Goal: Task Accomplishment & Management: Use online tool/utility

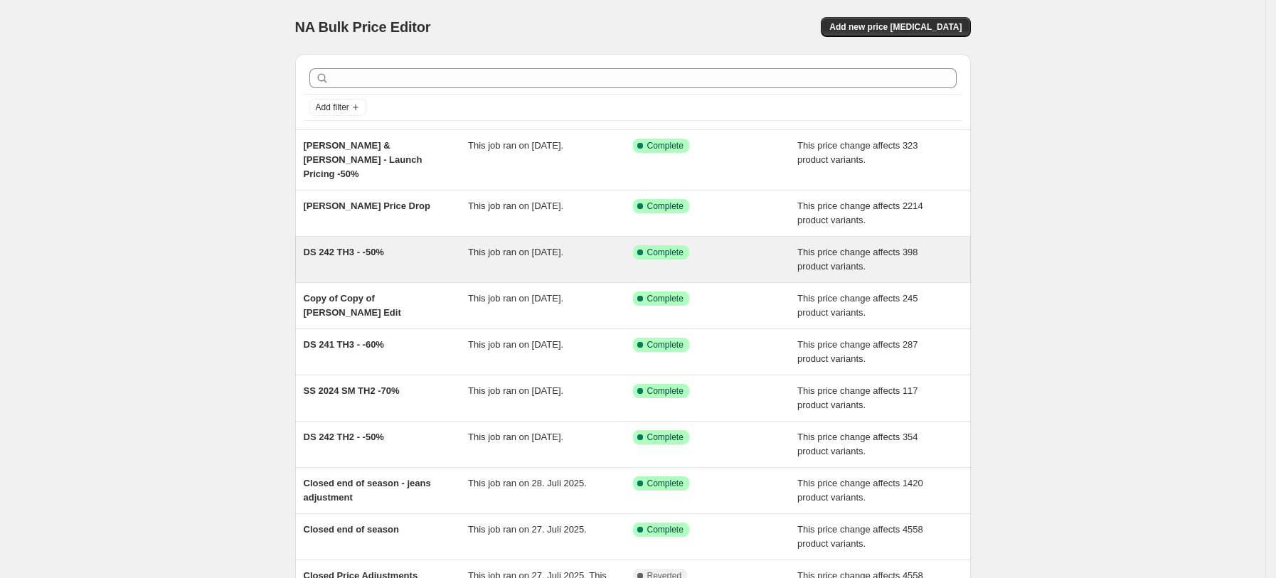
click at [408, 250] on div "DS 242 TH3 - -50%" at bounding box center [386, 259] width 165 height 28
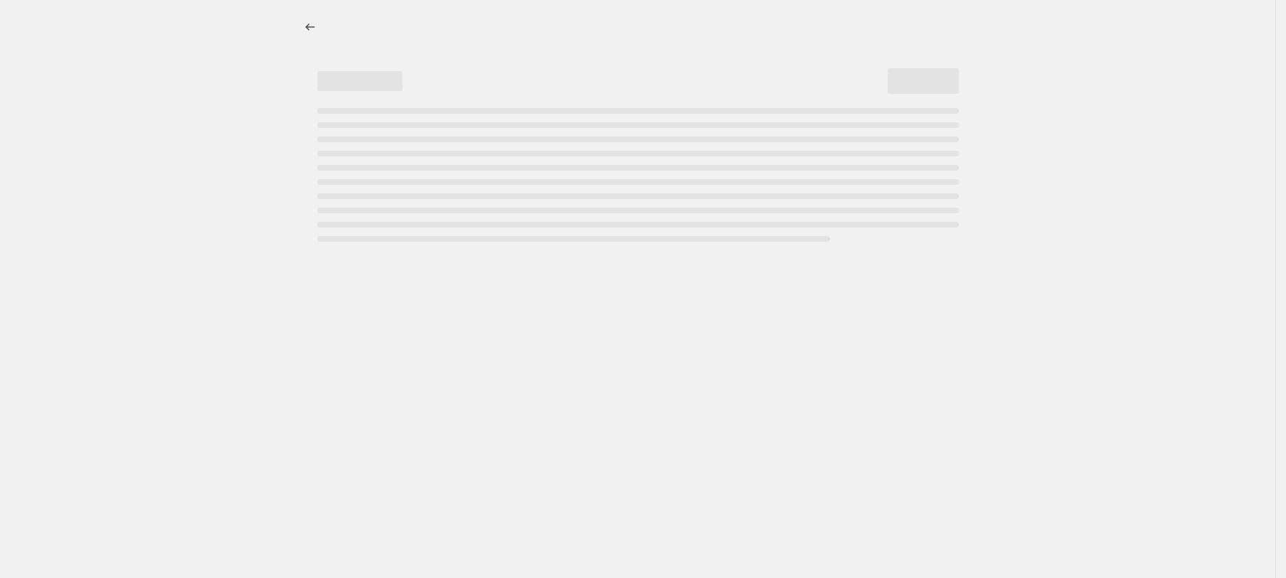
select select "pcap"
select select "no_change"
select select "tag"
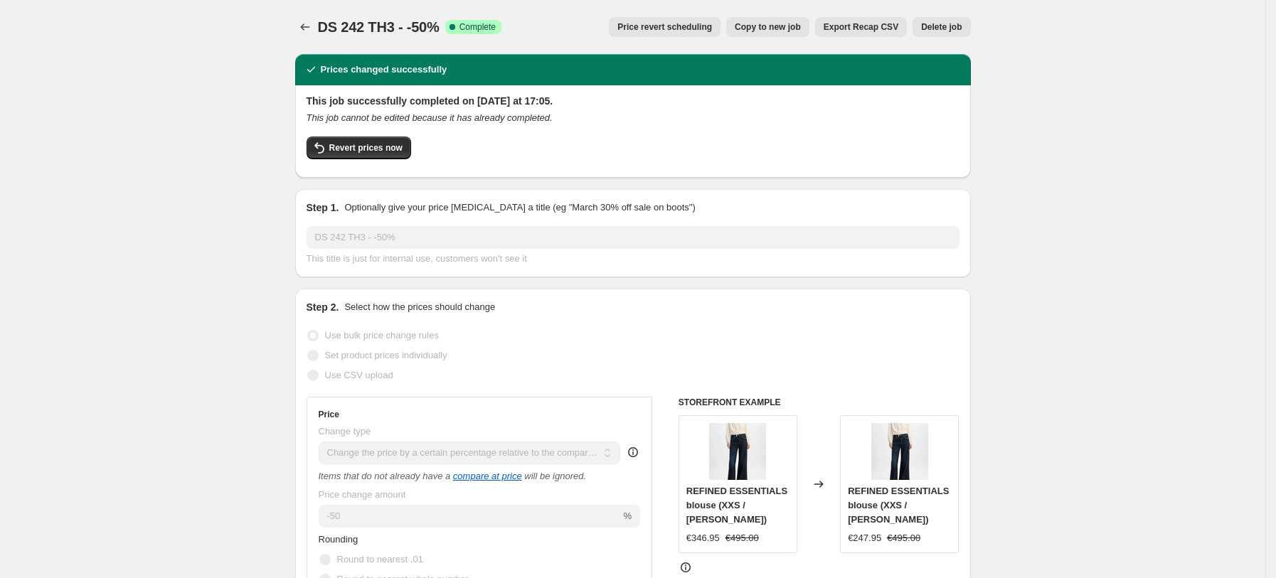
click at [784, 31] on span "Copy to new job" at bounding box center [768, 26] width 66 height 11
select select "pcap"
select select "no_change"
select select "tag"
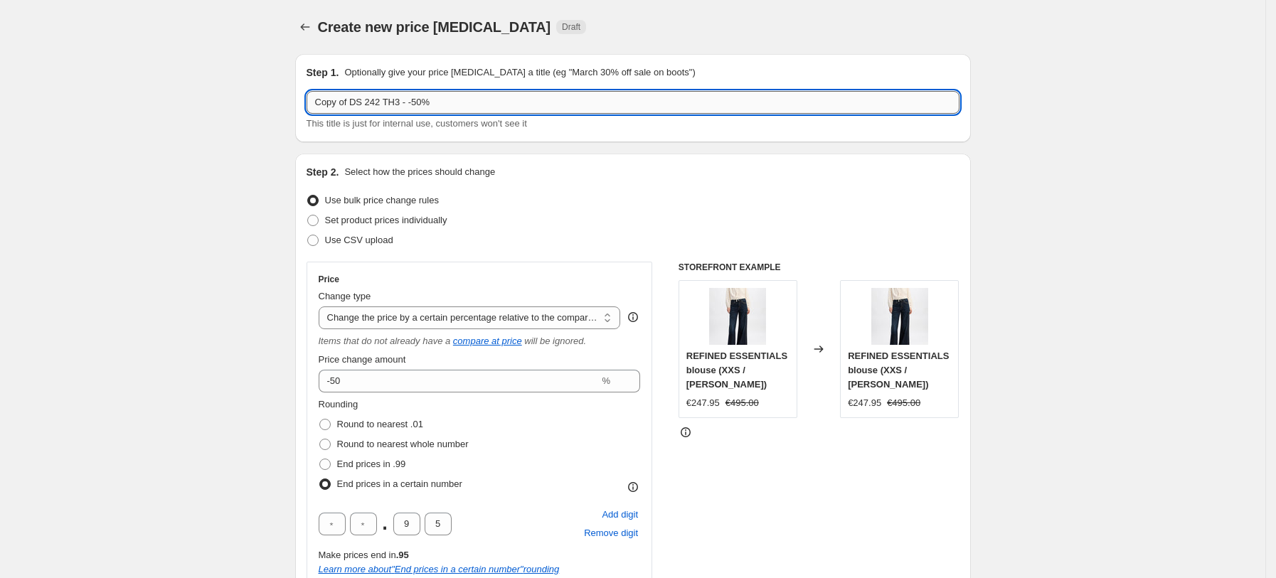
click at [475, 106] on input "Copy of DS 242 TH3 - -50%" at bounding box center [633, 102] width 653 height 23
click at [413, 103] on input "Copy of DS 242 TH1 --60%" at bounding box center [633, 102] width 653 height 23
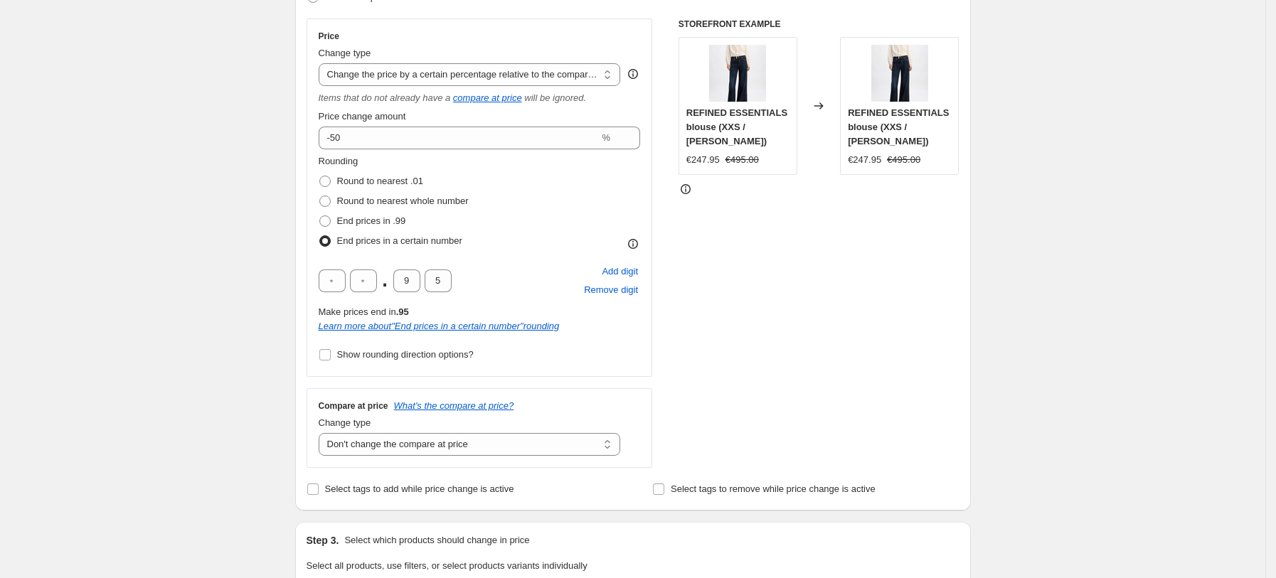
scroll to position [245, 0]
type input "Copy of DS 242 TH1 - -60%"
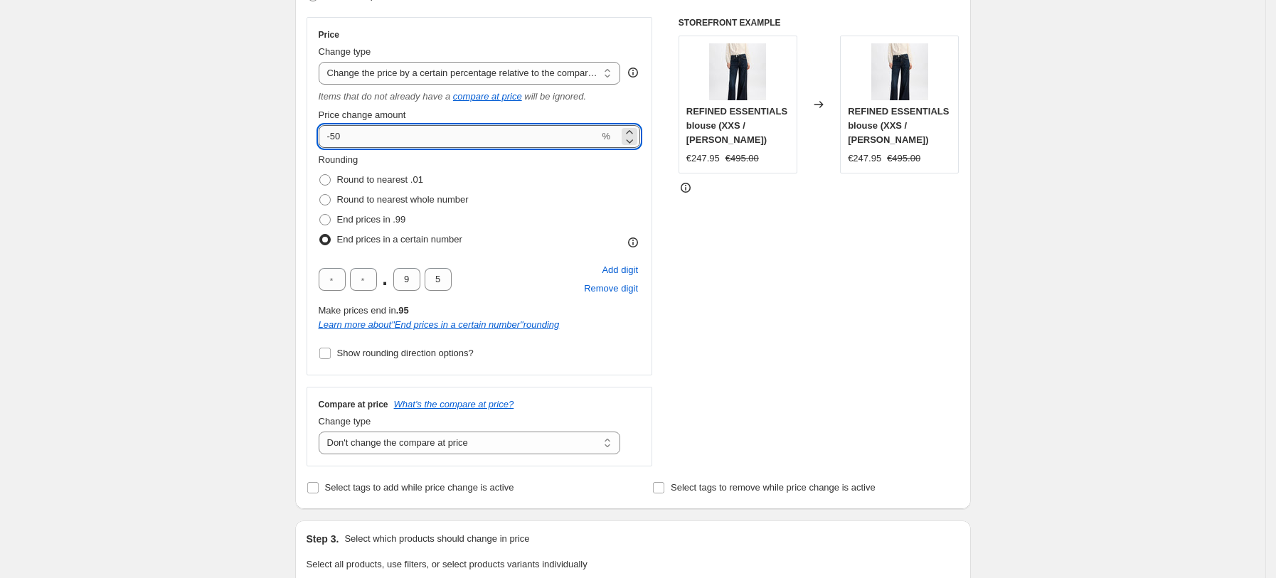
click at [399, 129] on input "-50" at bounding box center [459, 136] width 281 height 23
type input "-60"
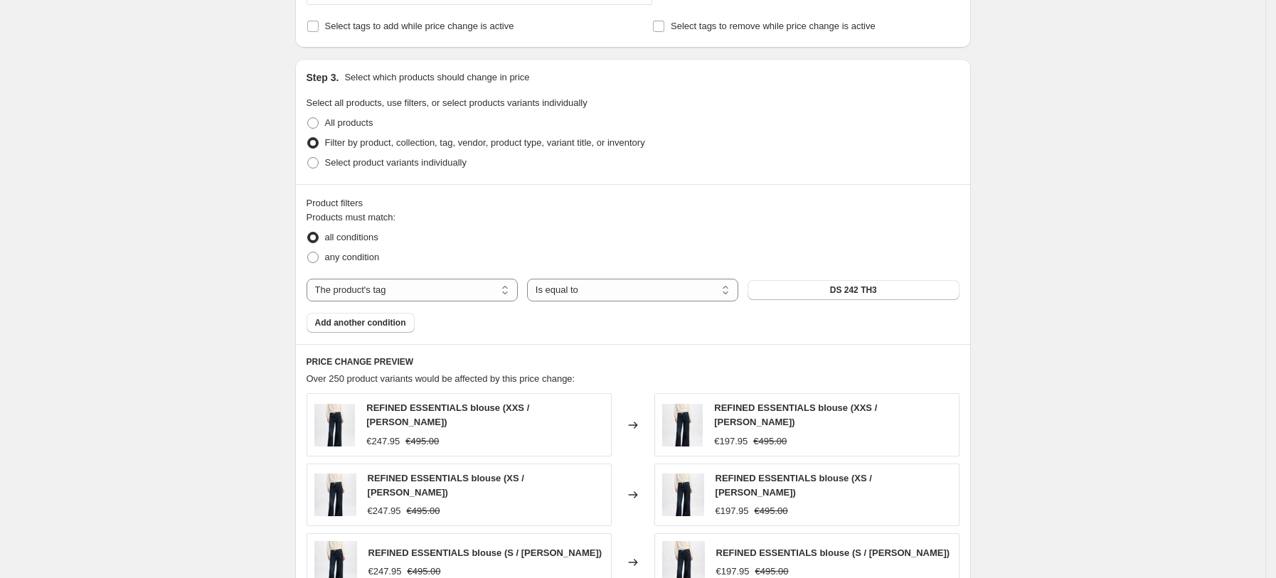
scroll to position [708, 0]
click at [902, 282] on button "DS 242 TH3" at bounding box center [853, 289] width 211 height 20
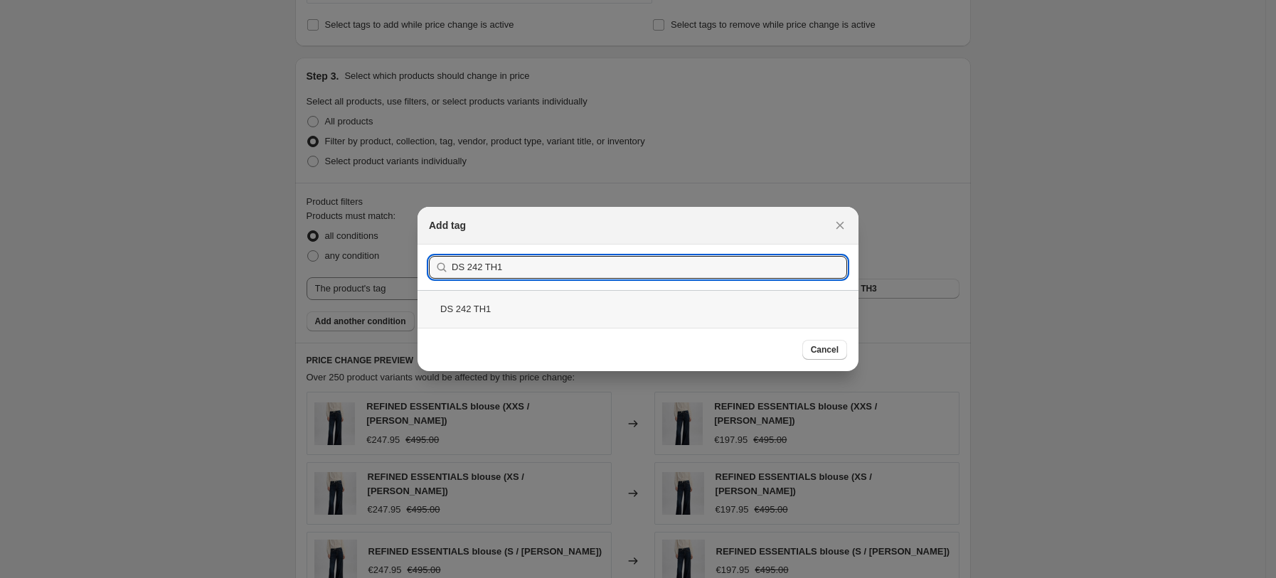
type input "DS 242 TH1"
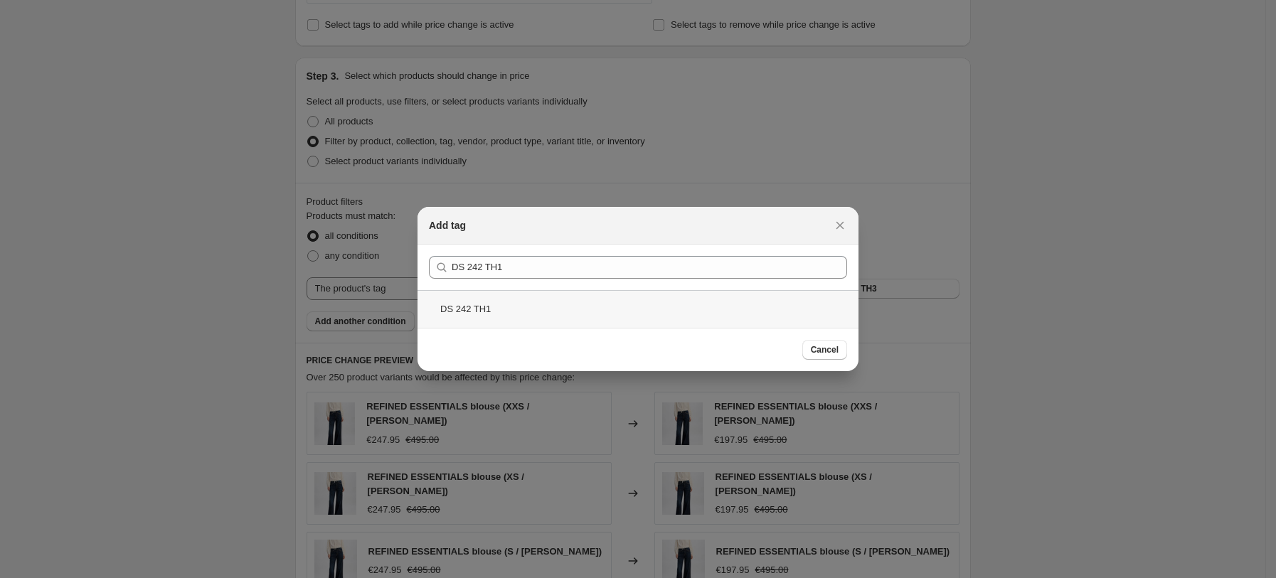
click at [492, 307] on div "DS 242 TH1" at bounding box center [638, 309] width 441 height 38
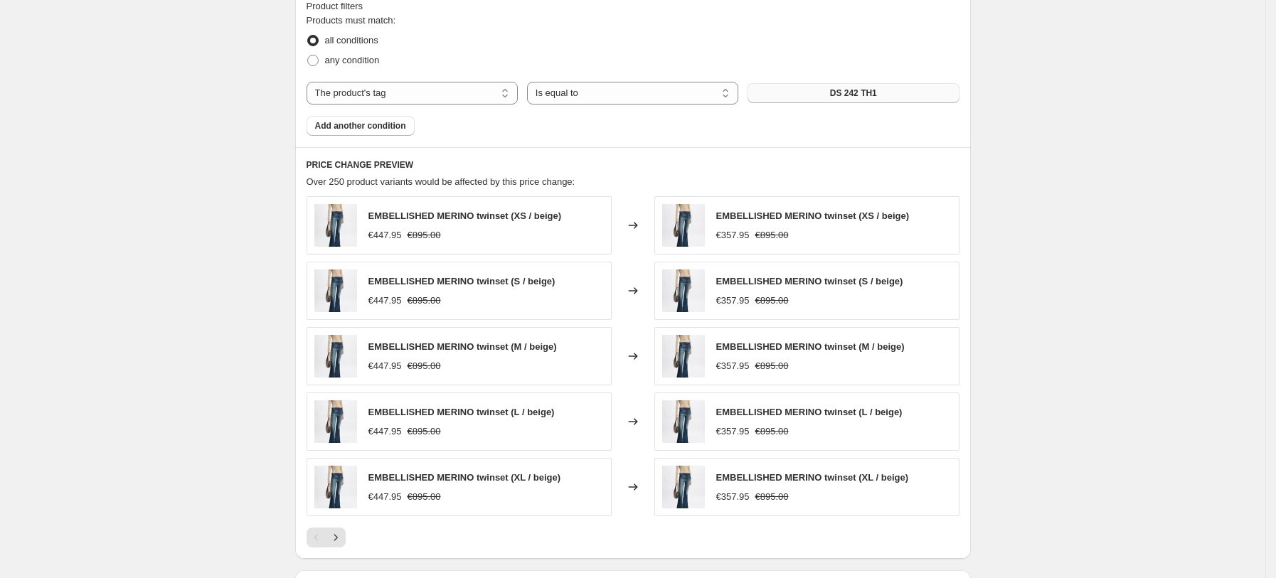
scroll to position [1106, 0]
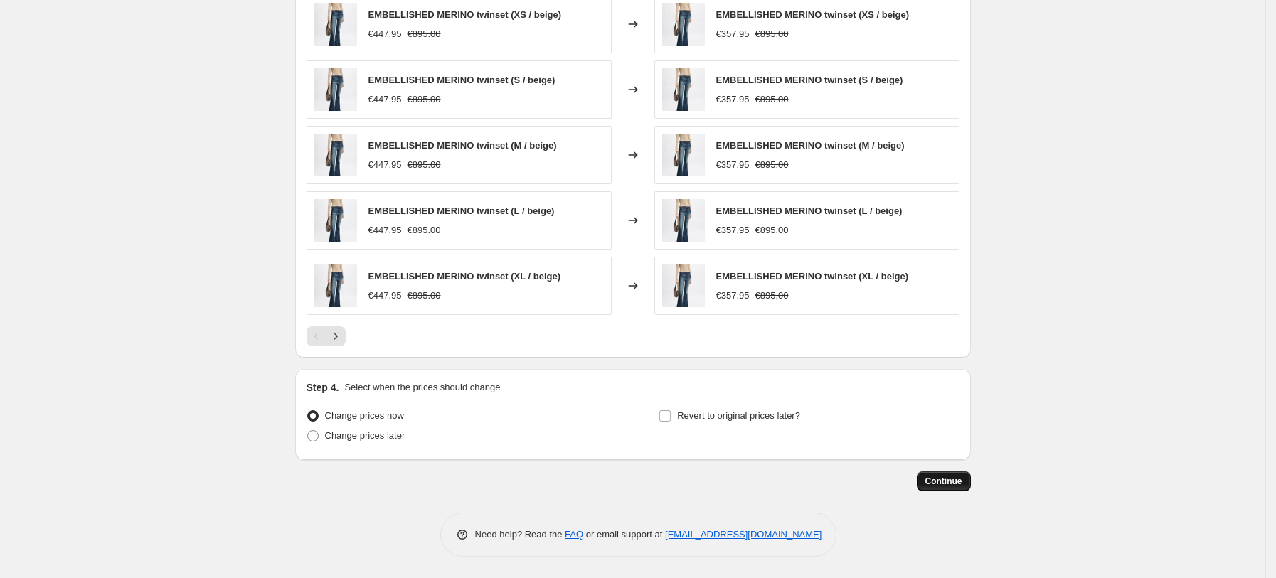
click at [958, 487] on span "Continue" at bounding box center [944, 481] width 37 height 11
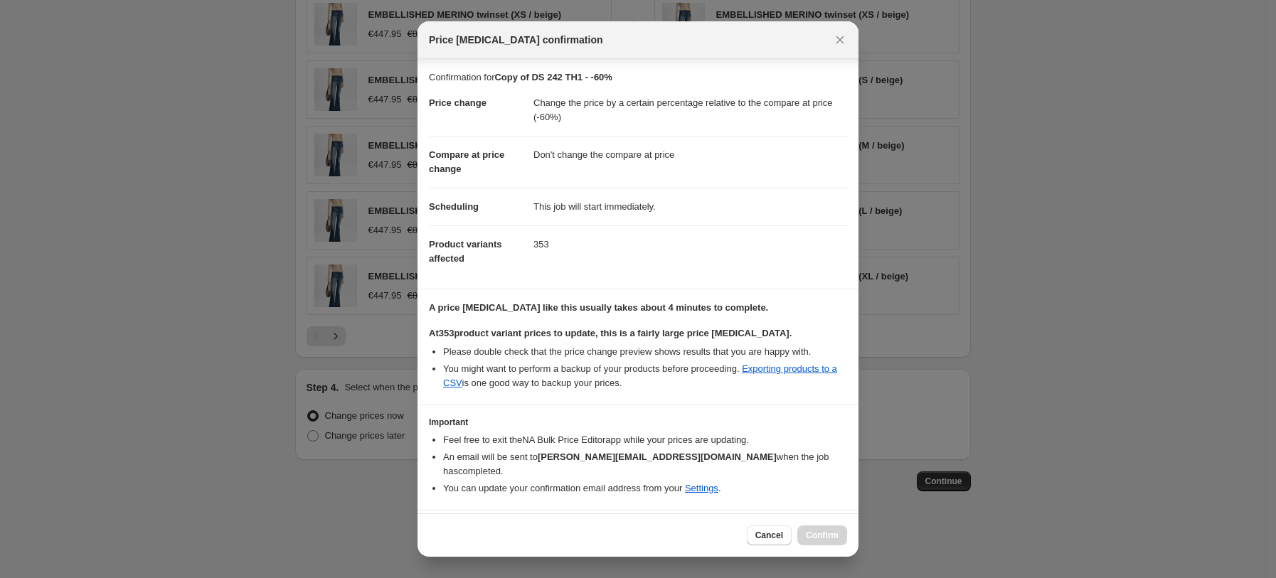
scroll to position [25, 0]
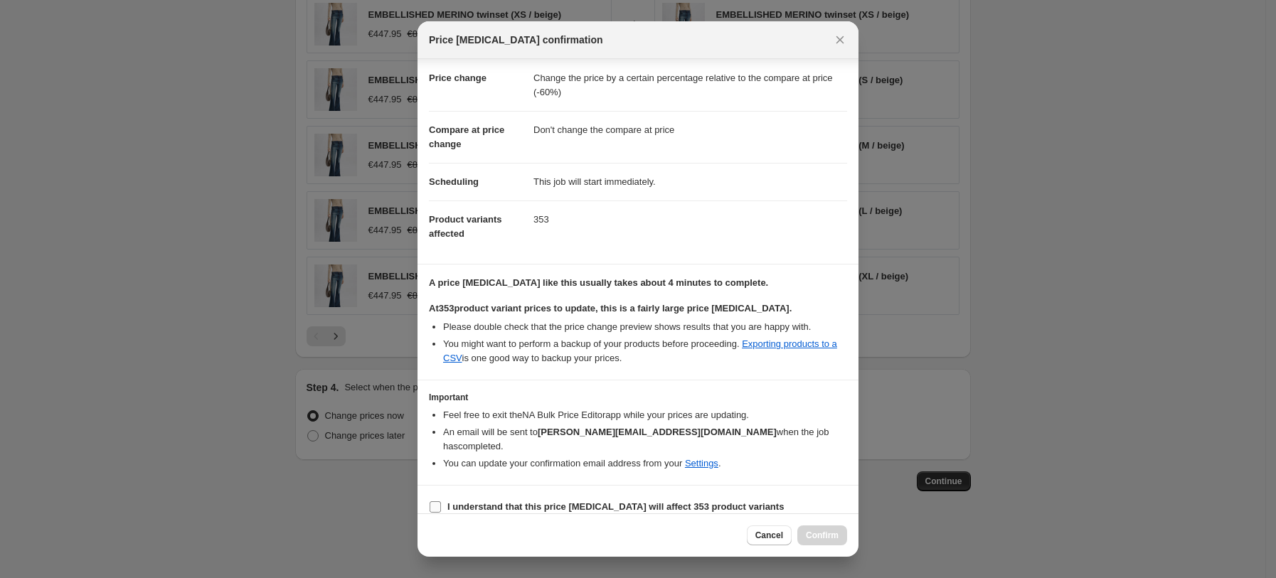
click at [459, 502] on b "I understand that this price [MEDICAL_DATA] will affect 353 product variants" at bounding box center [616, 507] width 337 height 11
click at [441, 502] on input "I understand that this price [MEDICAL_DATA] will affect 353 product variants" at bounding box center [435, 507] width 11 height 11
checkbox input "true"
drag, startPoint x: 813, startPoint y: 524, endPoint x: 813, endPoint y: 538, distance: 13.5
click at [813, 538] on div "Cancel Confirm" at bounding box center [638, 535] width 441 height 43
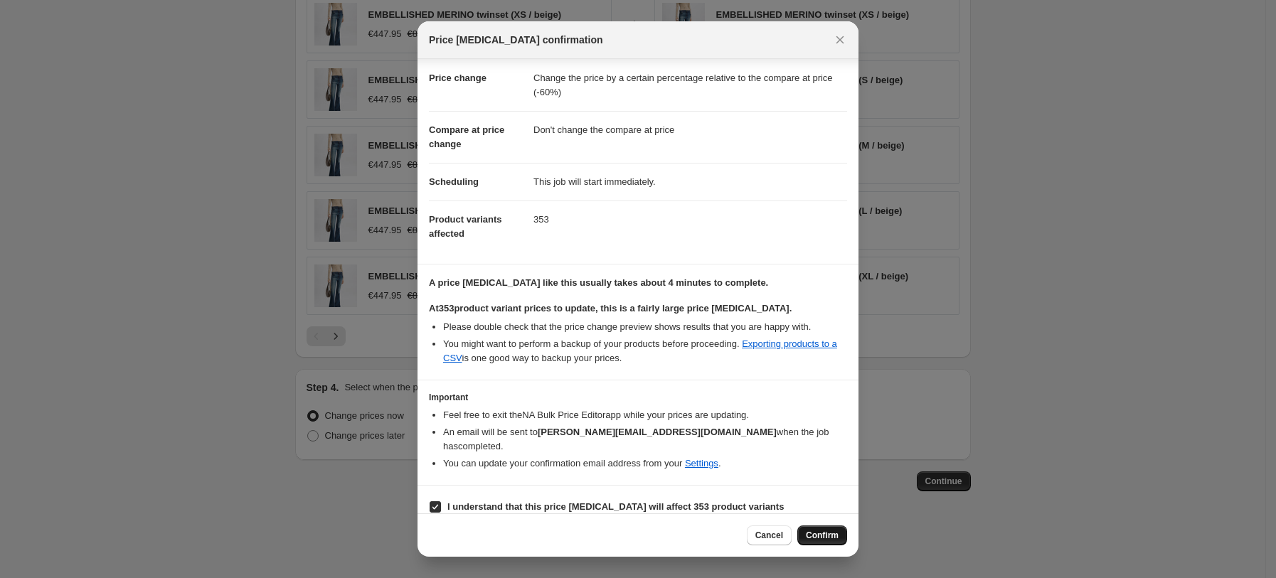
click at [813, 538] on span "Confirm" at bounding box center [822, 535] width 33 height 11
